Goal: Task Accomplishment & Management: Use online tool/utility

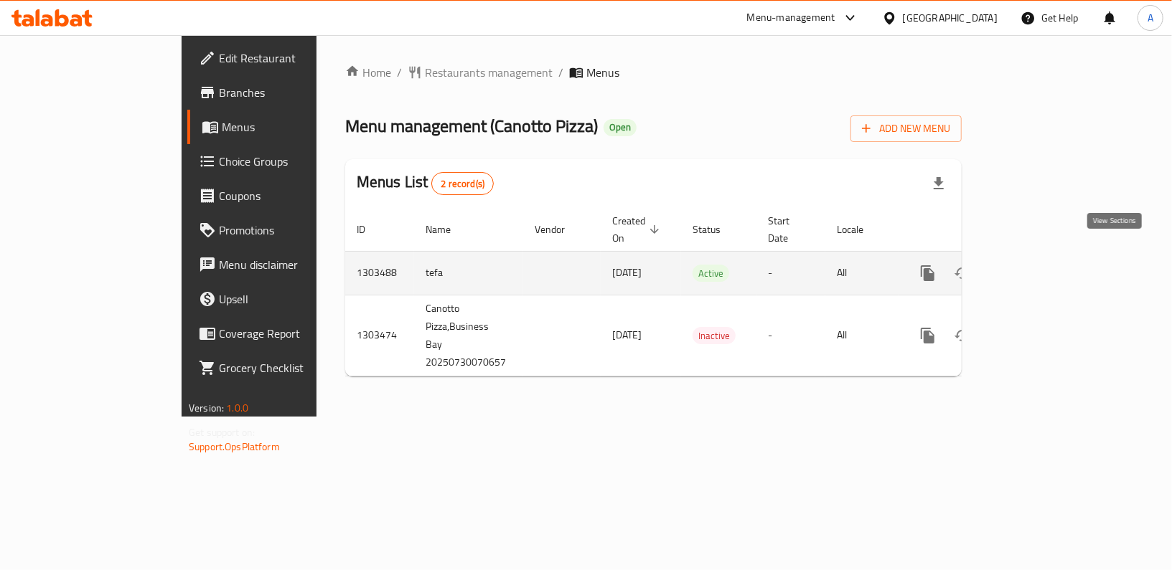
click at [1038, 267] on icon "enhanced table" at bounding box center [1031, 273] width 13 height 13
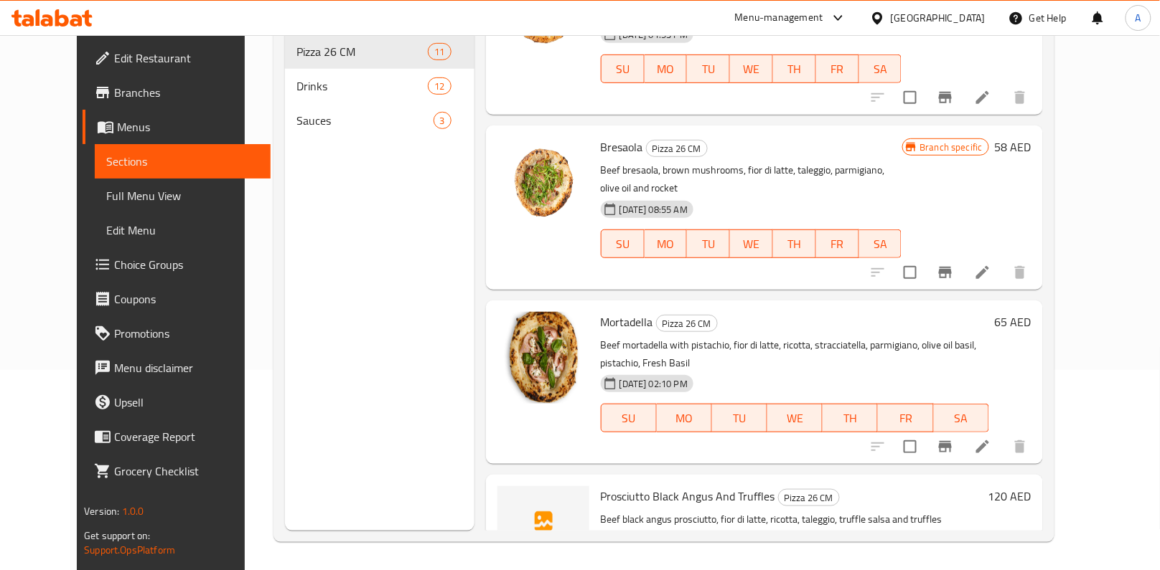
scroll to position [197, 0]
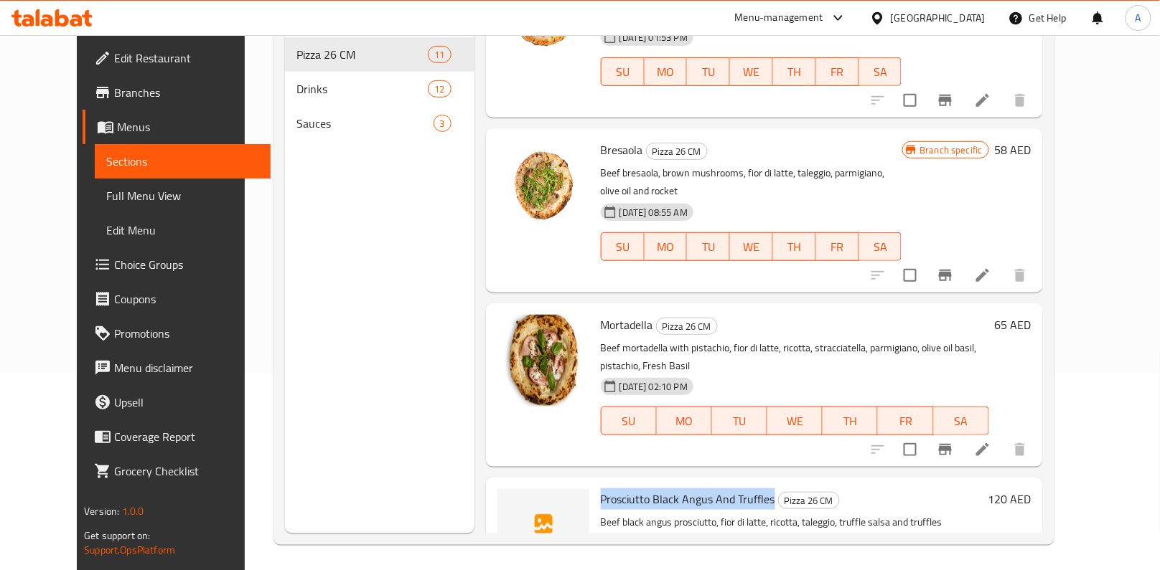
drag, startPoint x: 583, startPoint y: 411, endPoint x: 752, endPoint y: 413, distance: 169.3
click at [752, 489] on span "Prosciutto Black Angus And Truffles" at bounding box center [688, 500] width 174 height 22
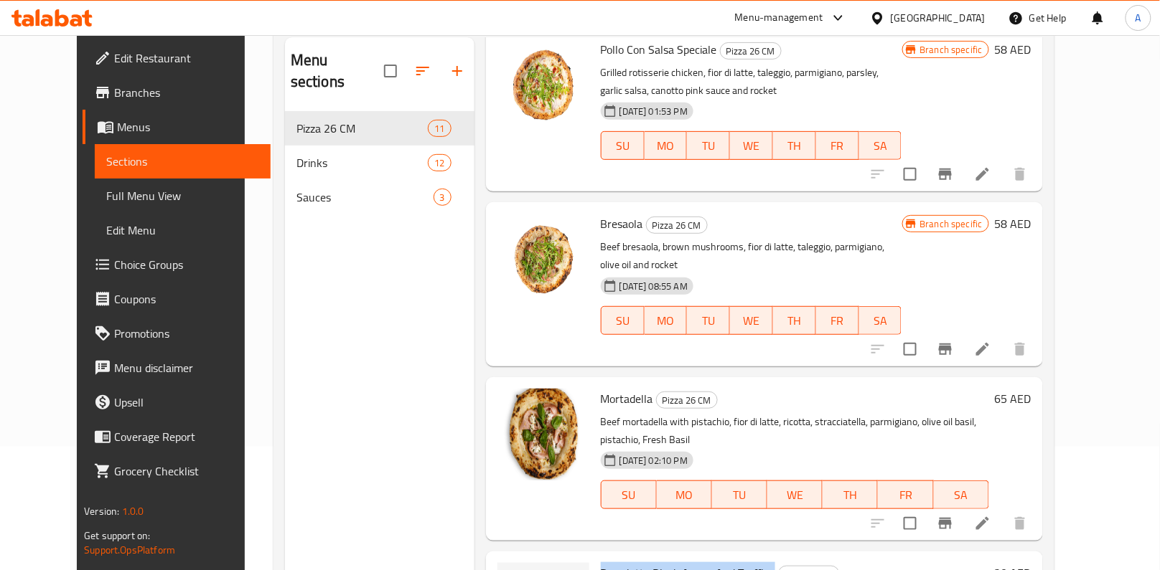
scroll to position [0, 0]
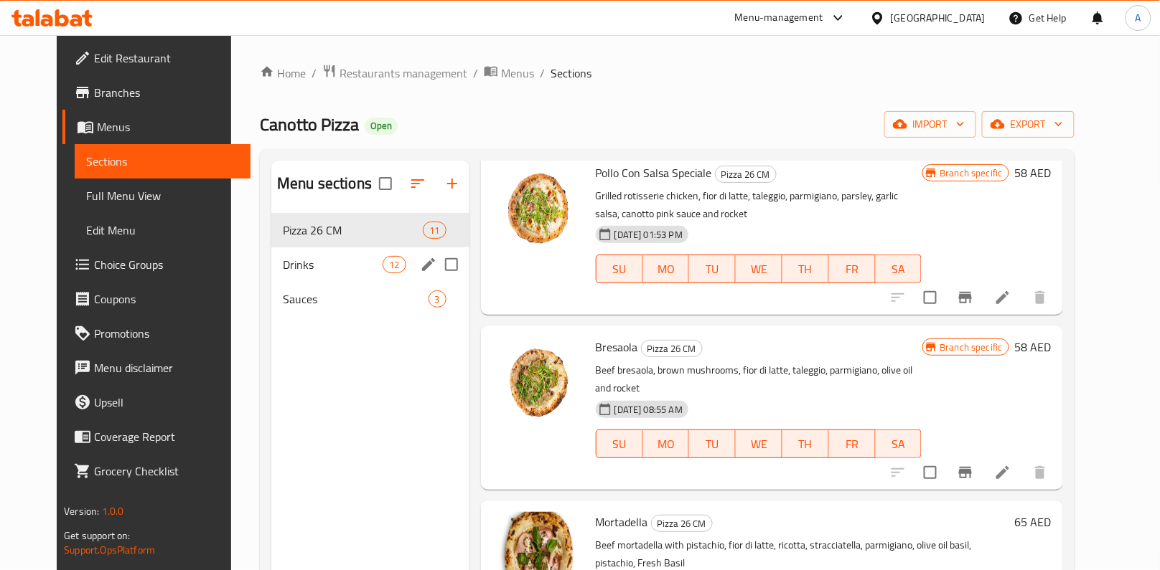
click at [329, 260] on span "Drinks" at bounding box center [333, 264] width 100 height 17
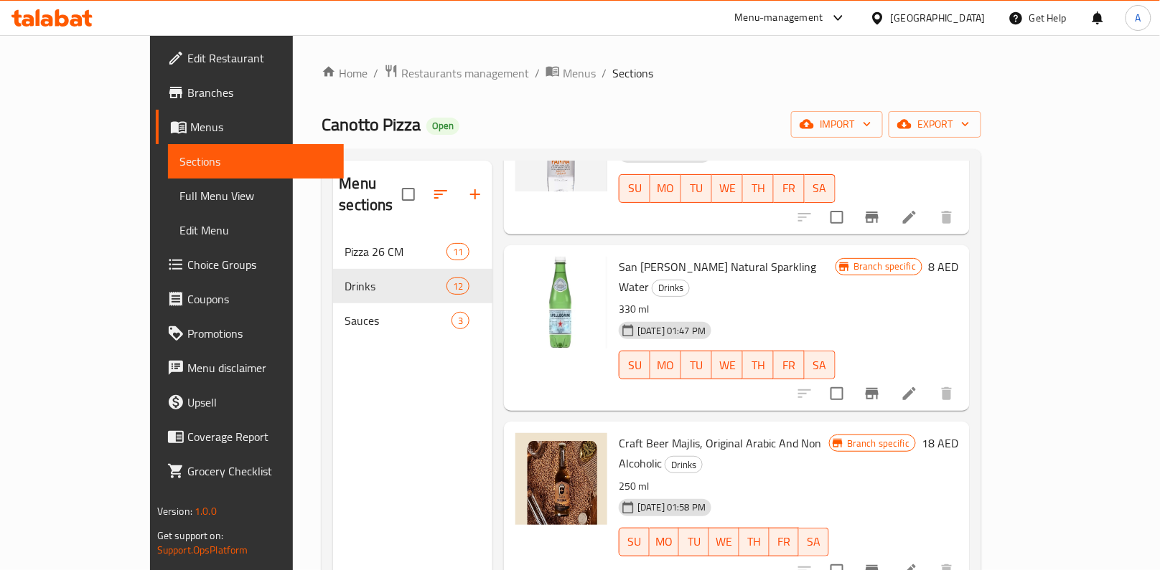
scroll to position [1345, 0]
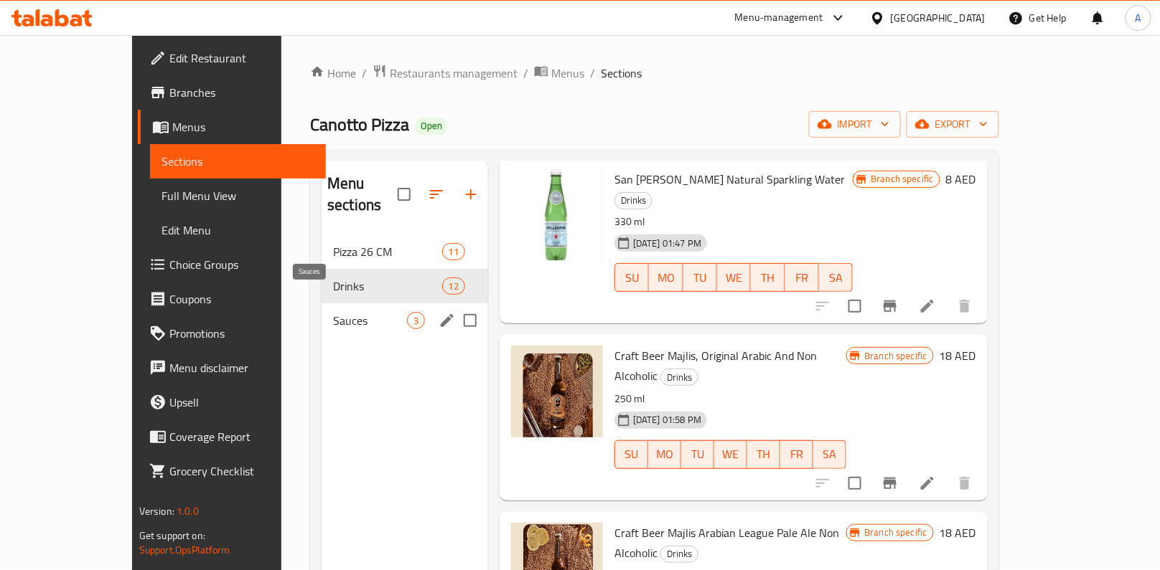
click at [333, 312] on span "Sauces" at bounding box center [370, 320] width 74 height 17
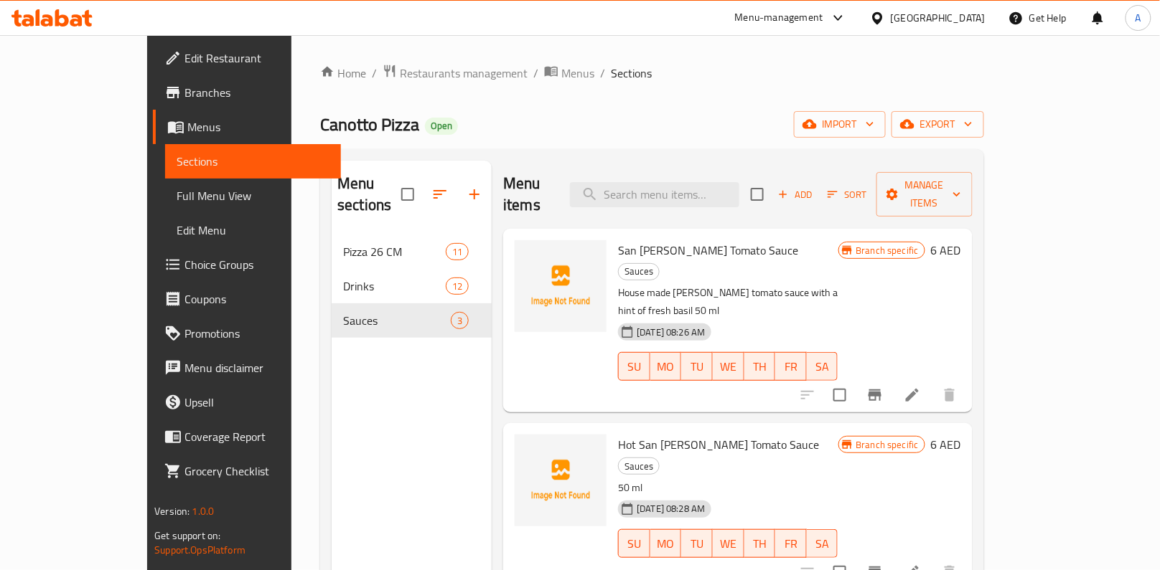
click at [344, 430] on div "Menu sections Pizza 26 CM 11 Drinks 12 Sauces 3" at bounding box center [411, 446] width 160 height 570
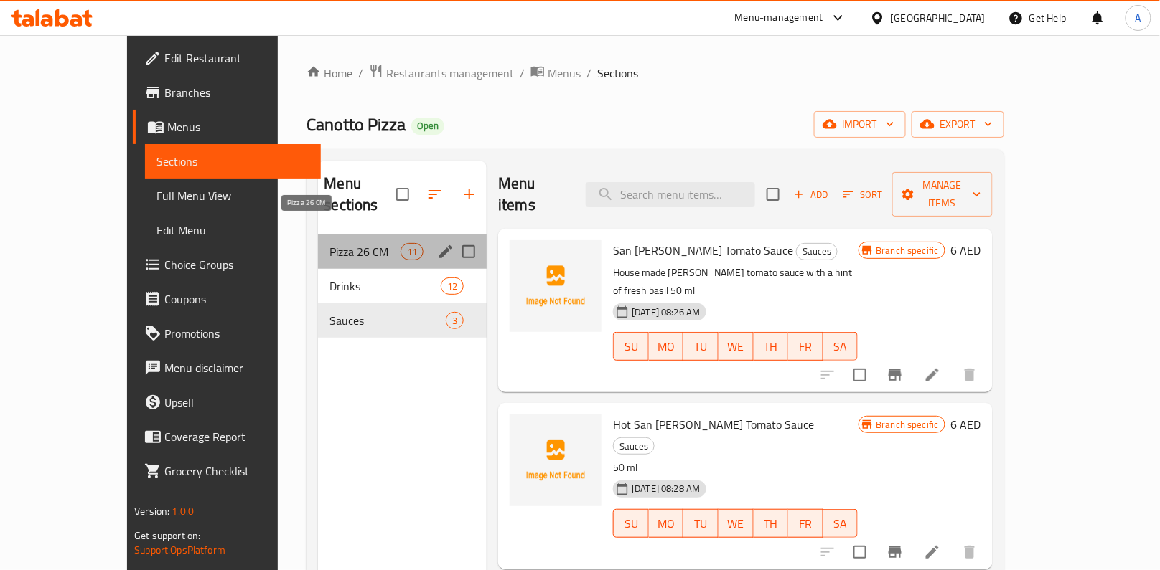
click at [337, 243] on span "Pizza 26 CM" at bounding box center [364, 251] width 71 height 17
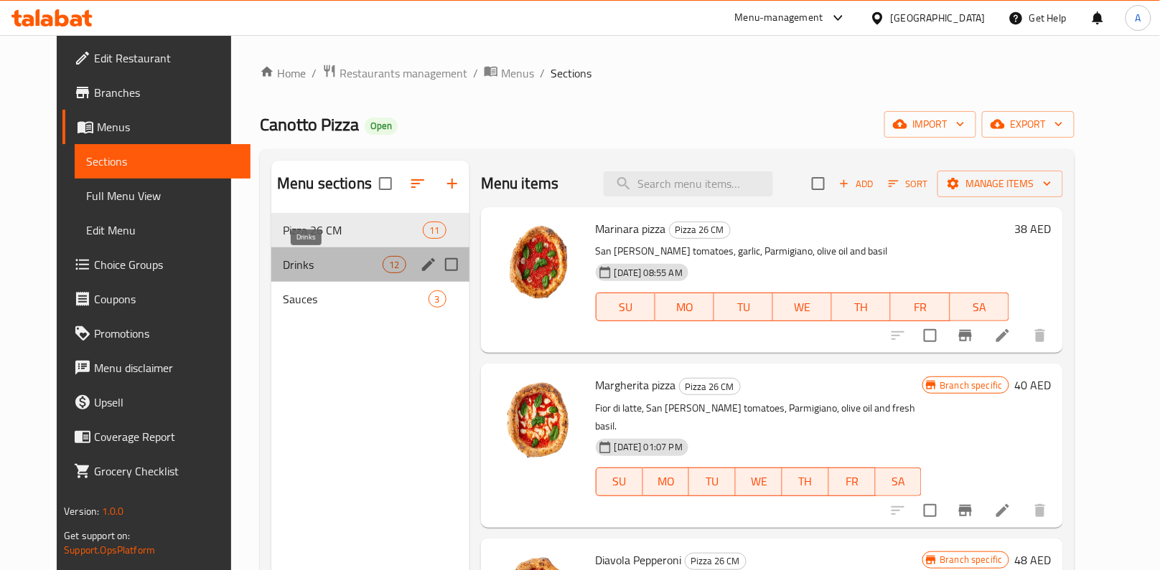
click at [322, 258] on span "Drinks" at bounding box center [333, 264] width 100 height 17
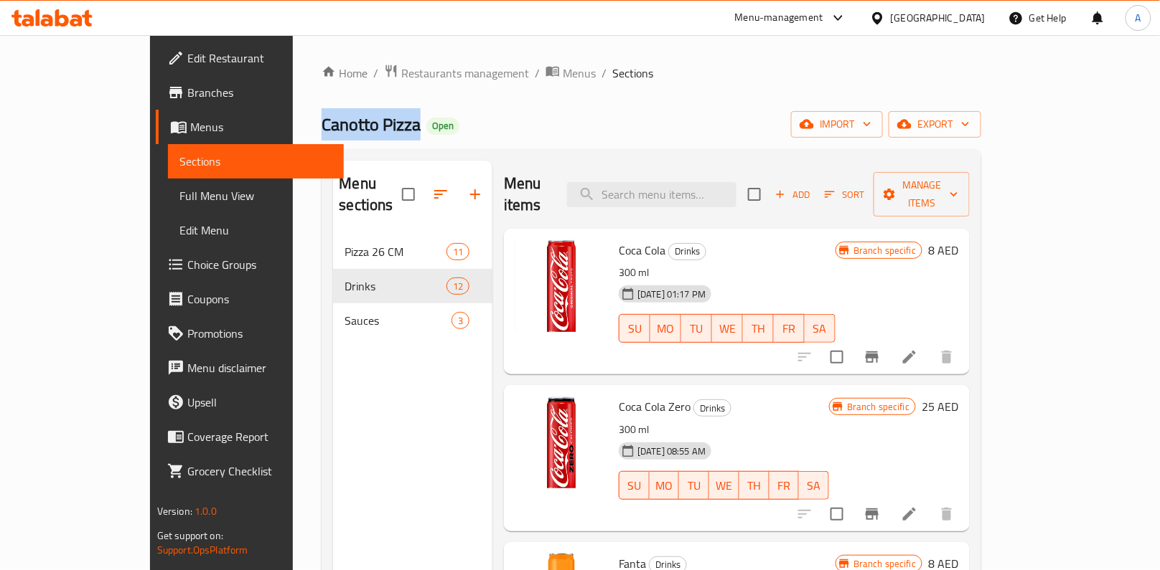
drag, startPoint x: 221, startPoint y: 124, endPoint x: 324, endPoint y: 124, distance: 102.6
click at [324, 124] on div "Home / Restaurants management / Menus / Sections Canotto Pizza Open import expo…" at bounding box center [651, 403] width 717 height 736
copy span "Canotto Pizza"
